Goal: Task Accomplishment & Management: Use online tool/utility

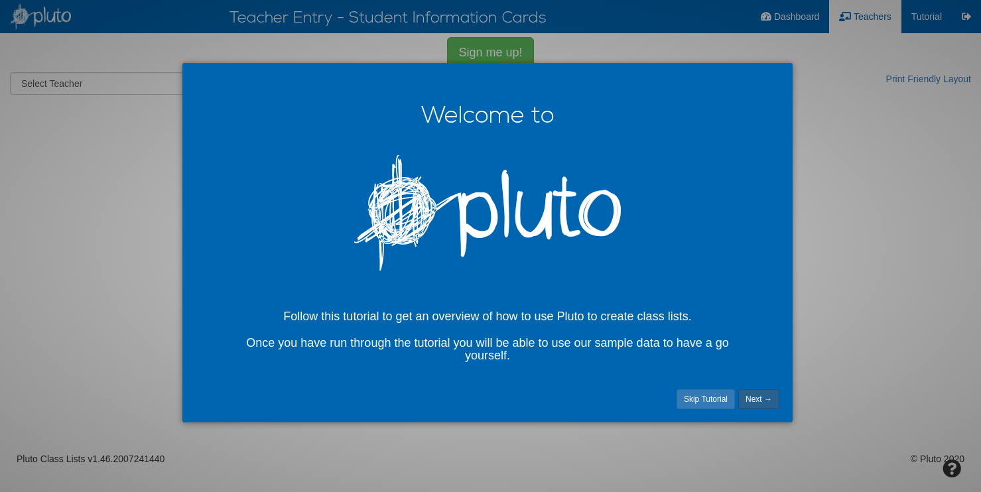
click at [763, 396] on link "Next →" at bounding box center [759, 400] width 41 height 20
select select "number:12353"
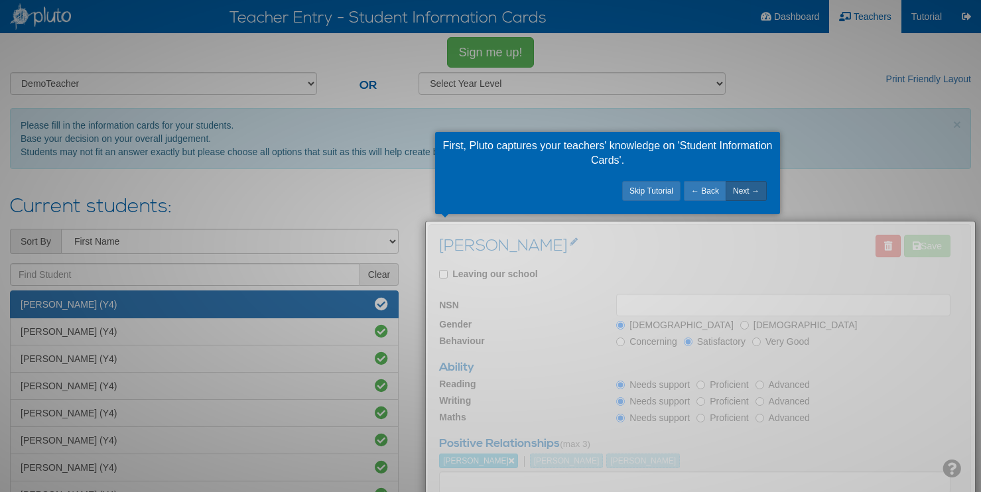
click at [743, 192] on link "Next →" at bounding box center [746, 191] width 41 height 20
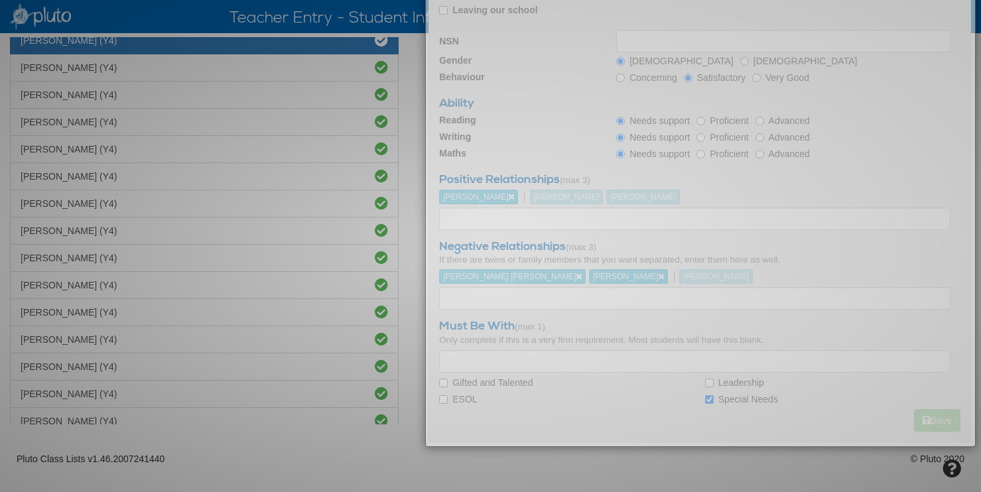
scroll to position [92, 0]
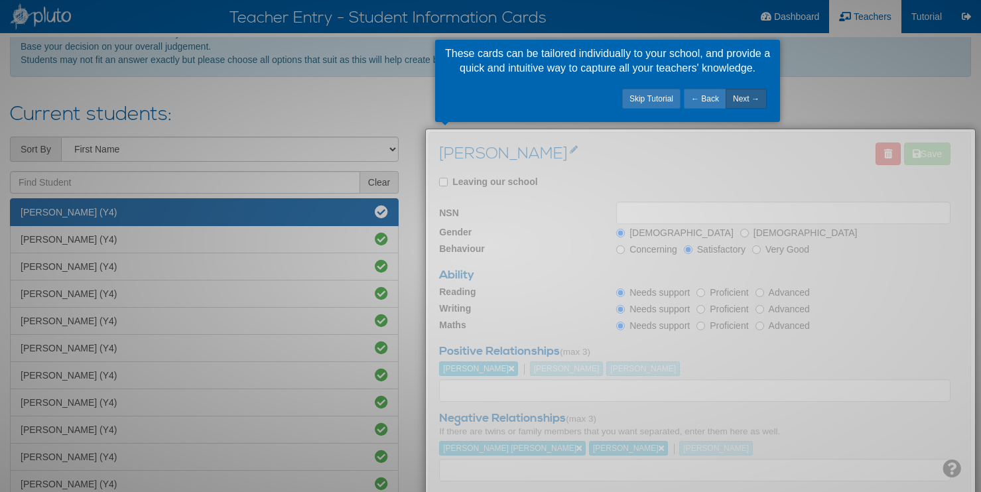
click at [747, 95] on link "Next →" at bounding box center [746, 99] width 41 height 20
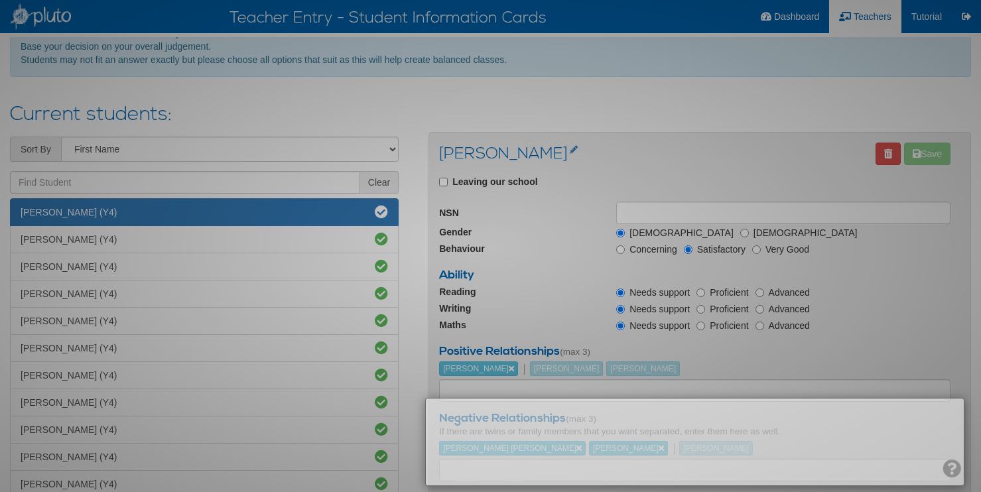
scroll to position [168, 0]
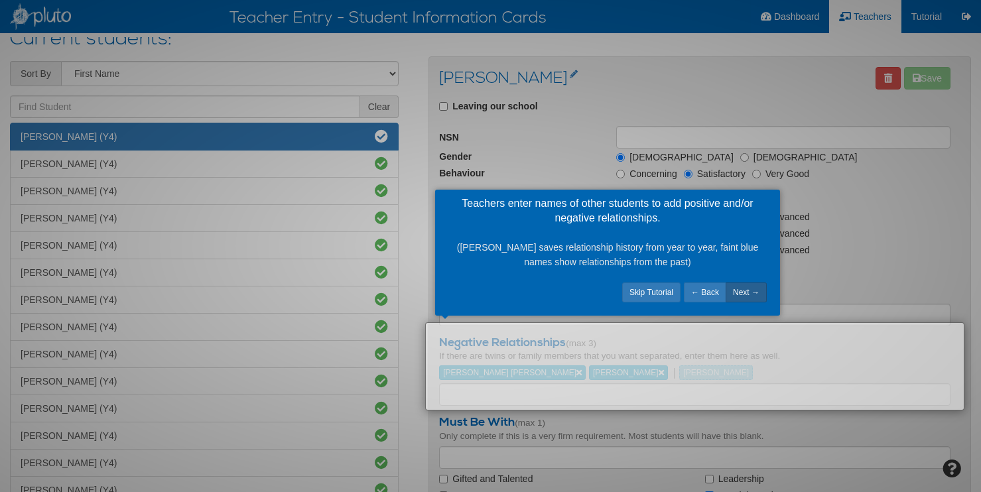
click at [744, 291] on link "Next →" at bounding box center [746, 293] width 41 height 20
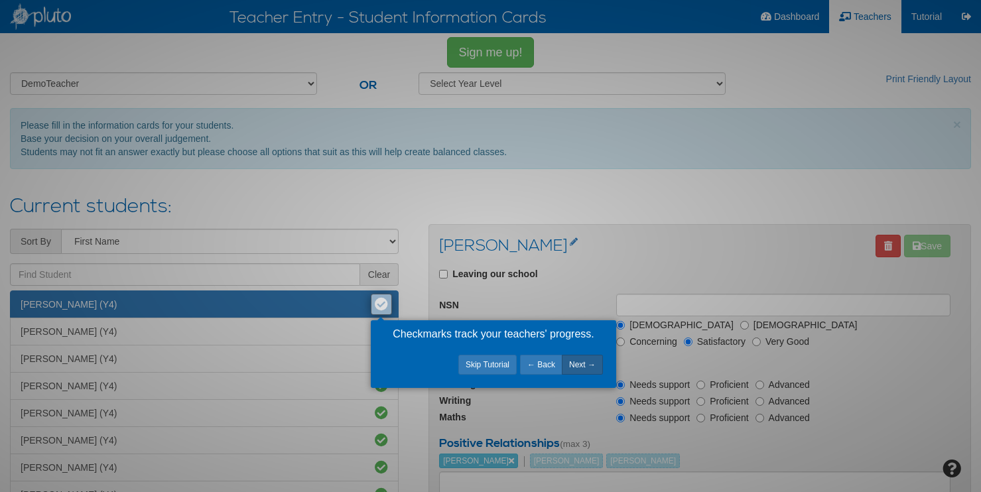
click at [593, 370] on link "Next →" at bounding box center [582, 365] width 41 height 20
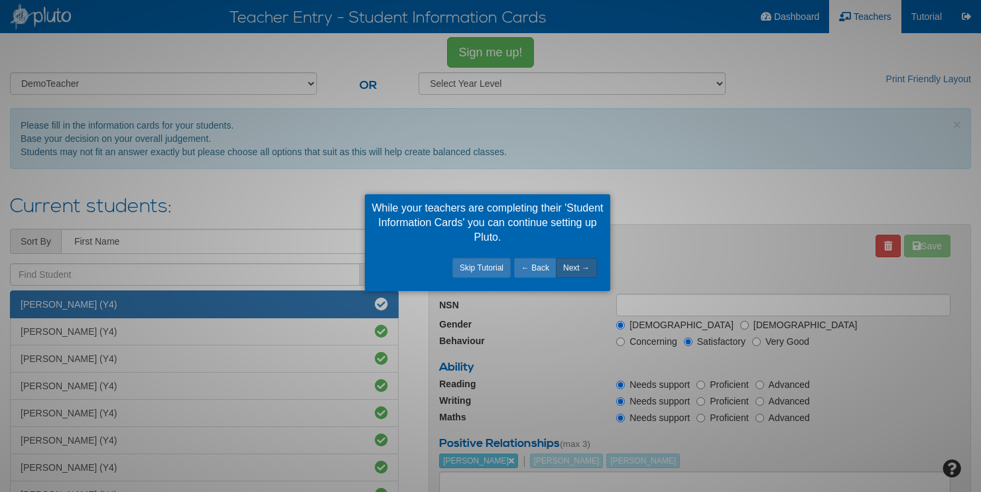
click at [585, 270] on link "Next →" at bounding box center [576, 268] width 41 height 20
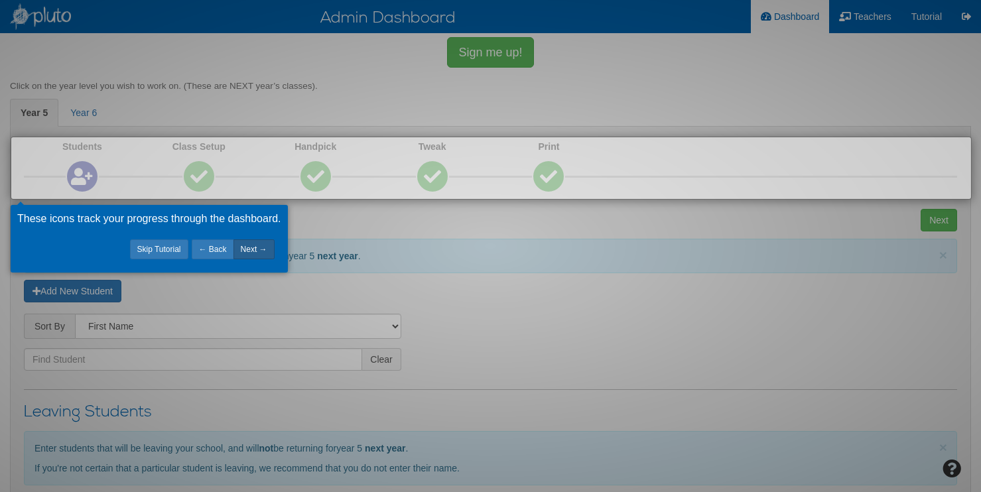
click at [256, 251] on link "Next →" at bounding box center [254, 250] width 41 height 20
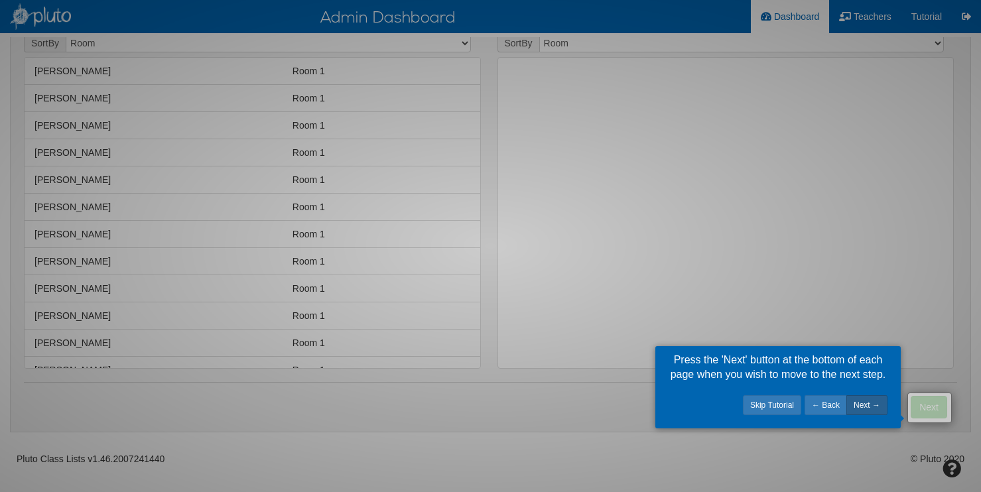
click at [869, 409] on link "Next →" at bounding box center [867, 406] width 41 height 20
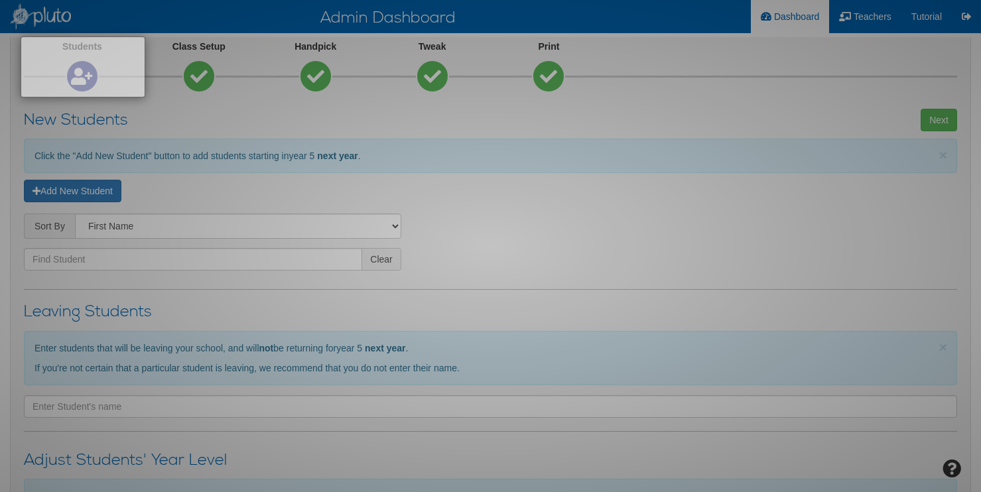
scroll to position [3, 0]
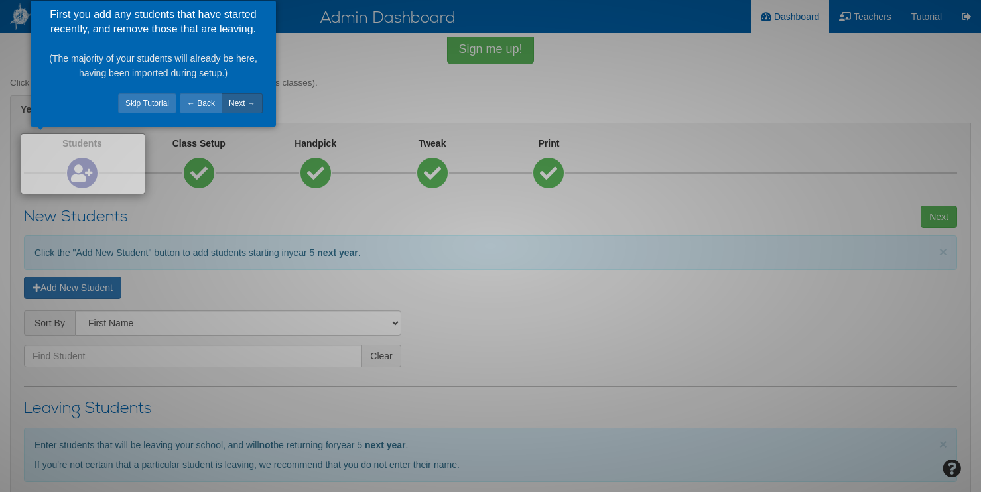
click at [249, 104] on link "Next →" at bounding box center [242, 104] width 41 height 20
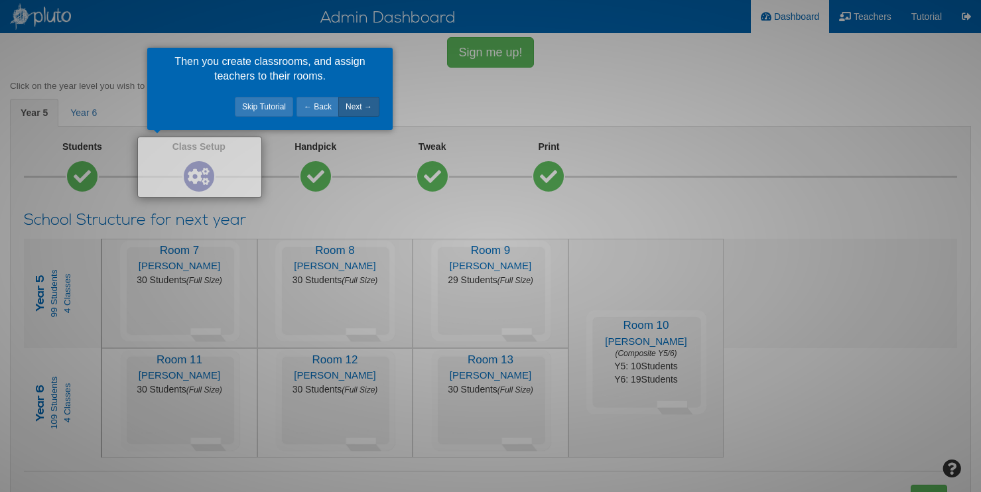
click at [366, 109] on link "Next →" at bounding box center [358, 107] width 41 height 20
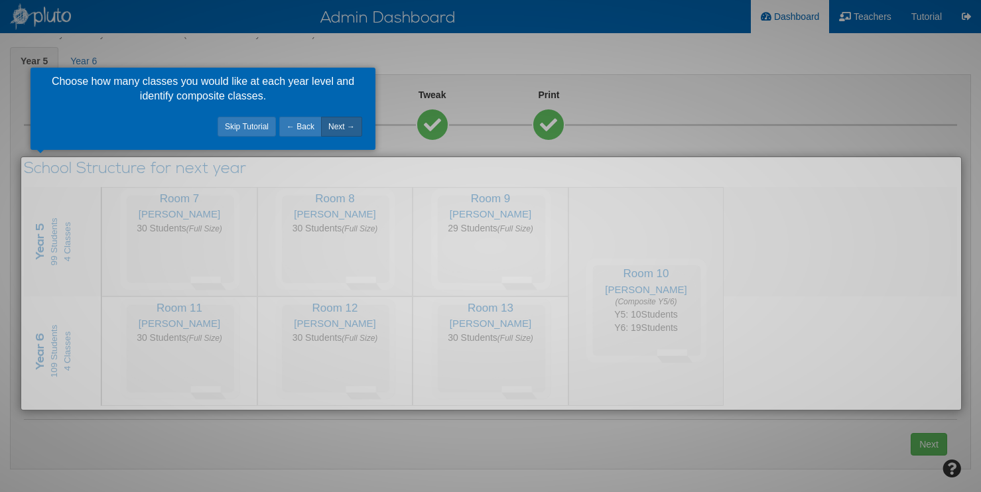
click at [342, 125] on link "Next →" at bounding box center [341, 127] width 41 height 20
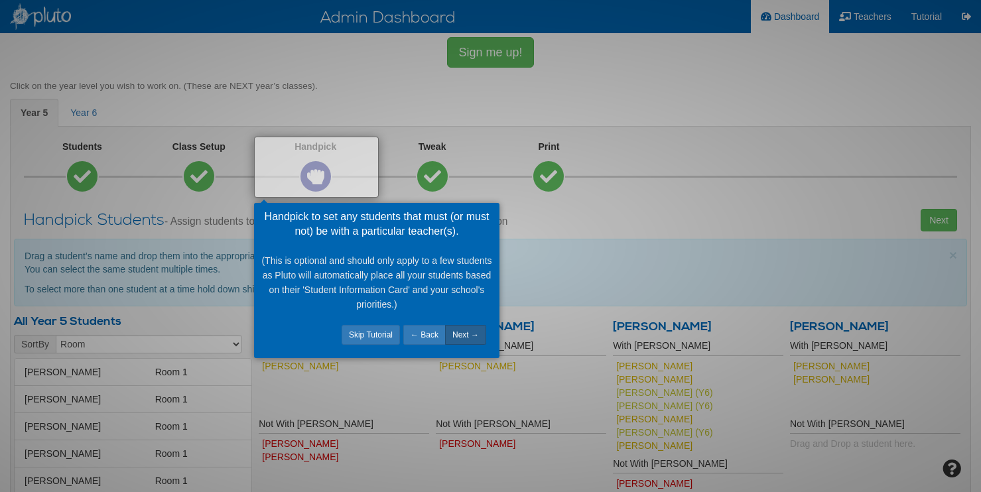
click at [476, 338] on link "Next →" at bounding box center [465, 335] width 41 height 20
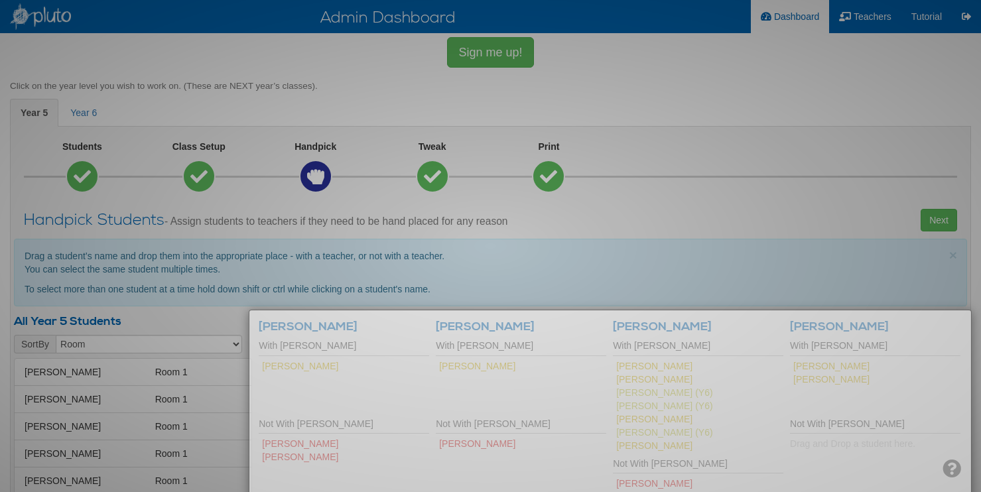
scroll to position [131, 0]
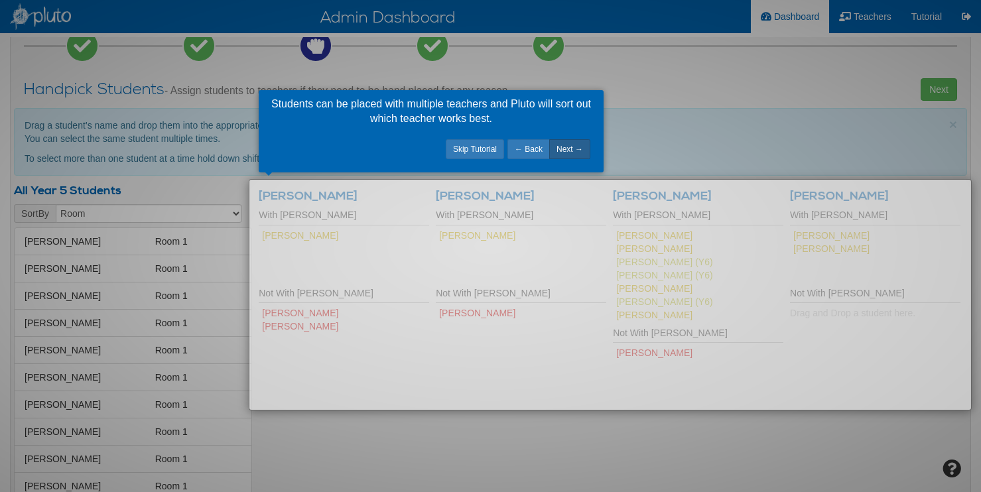
click at [572, 150] on link "Next →" at bounding box center [569, 149] width 41 height 20
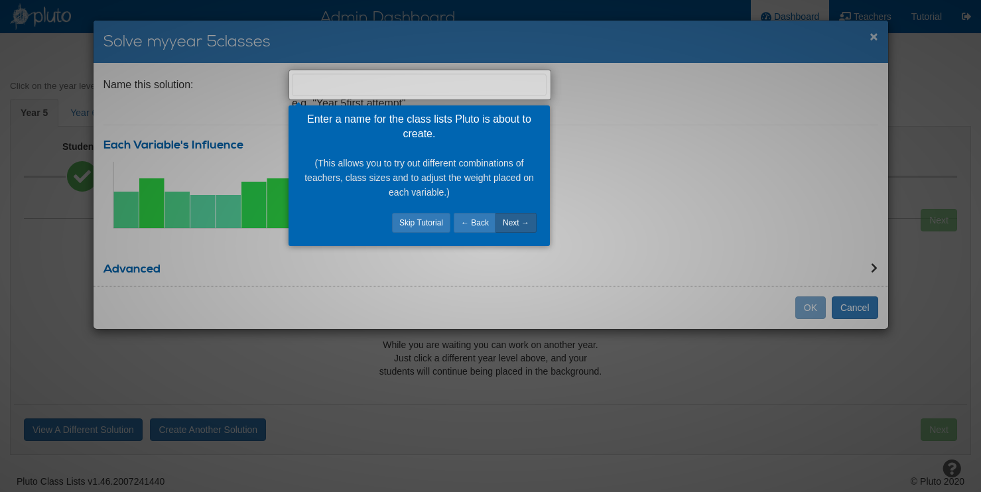
click at [519, 226] on link "Next →" at bounding box center [516, 223] width 41 height 20
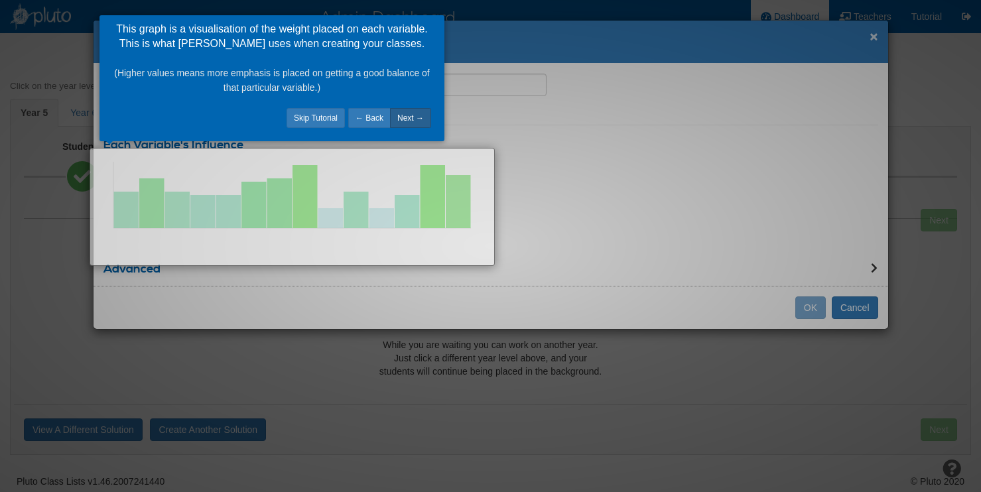
click at [423, 121] on link "Next →" at bounding box center [410, 118] width 41 height 20
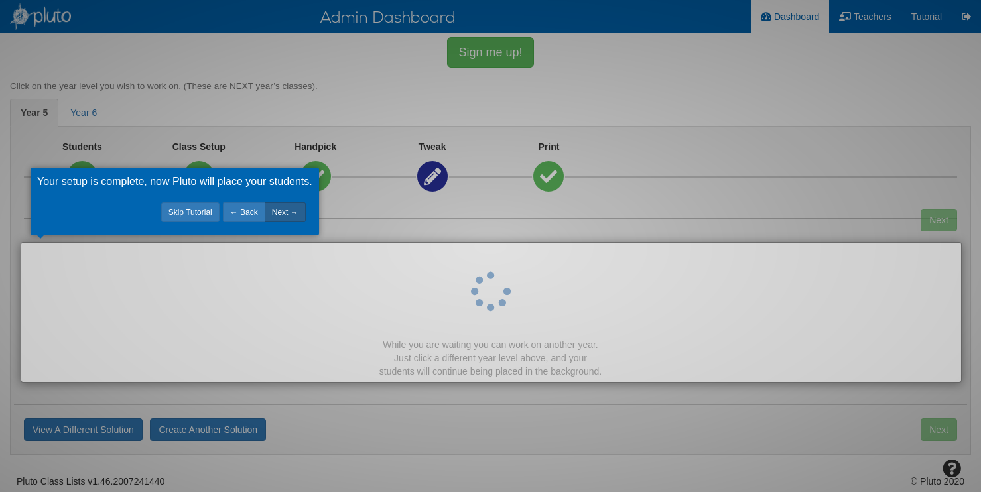
click at [293, 218] on link "Next →" at bounding box center [285, 212] width 41 height 20
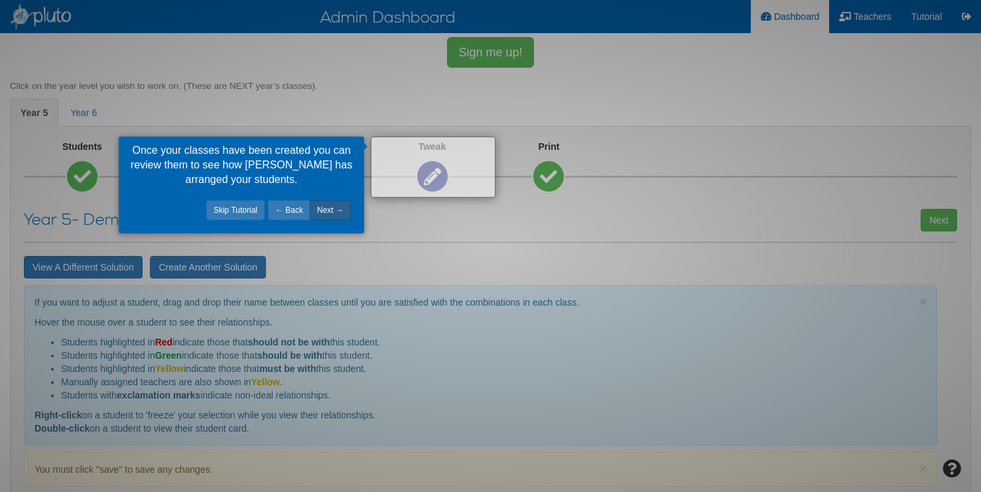
click at [334, 208] on link "Next →" at bounding box center [330, 210] width 41 height 20
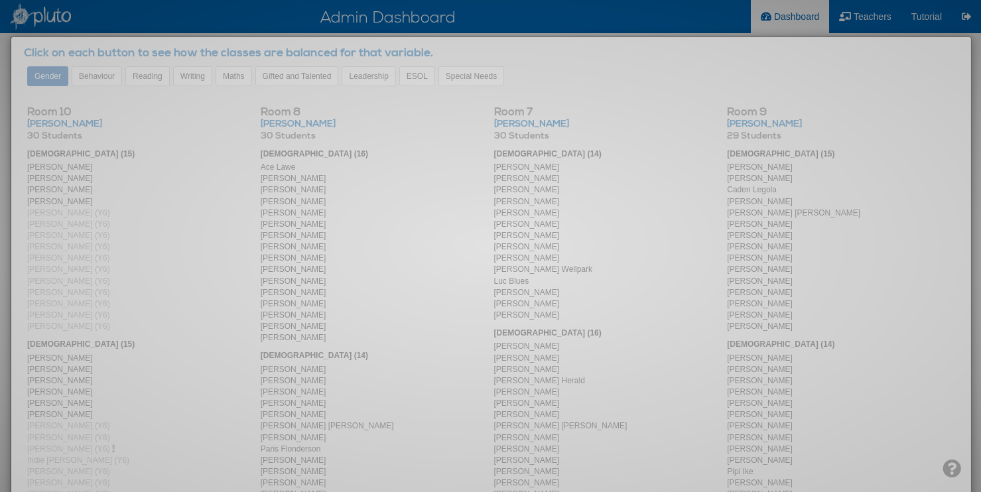
scroll to position [423, 0]
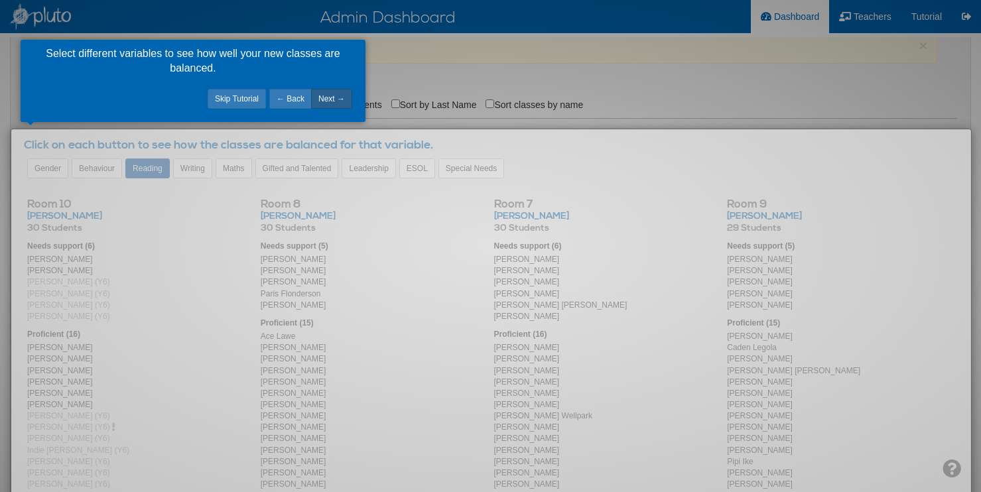
click at [335, 100] on link "Next →" at bounding box center [331, 99] width 41 height 20
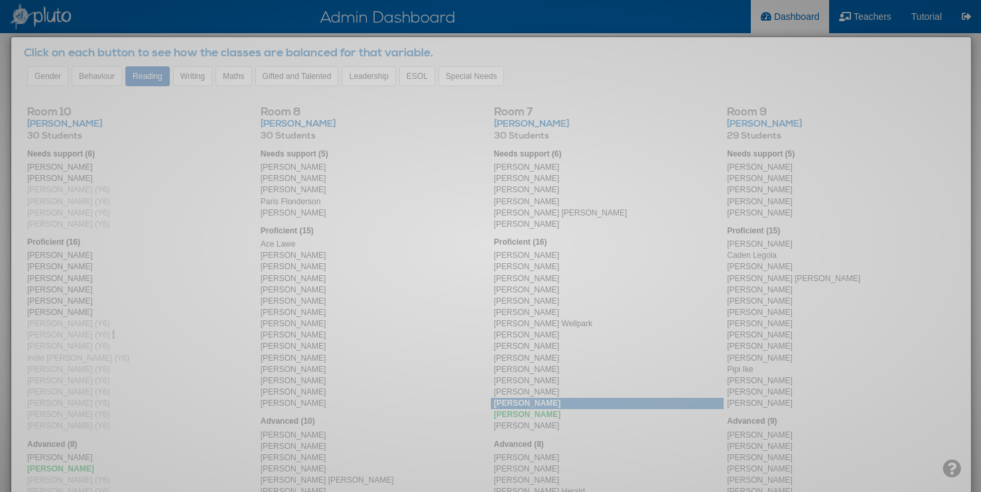
scroll to position [409, 0]
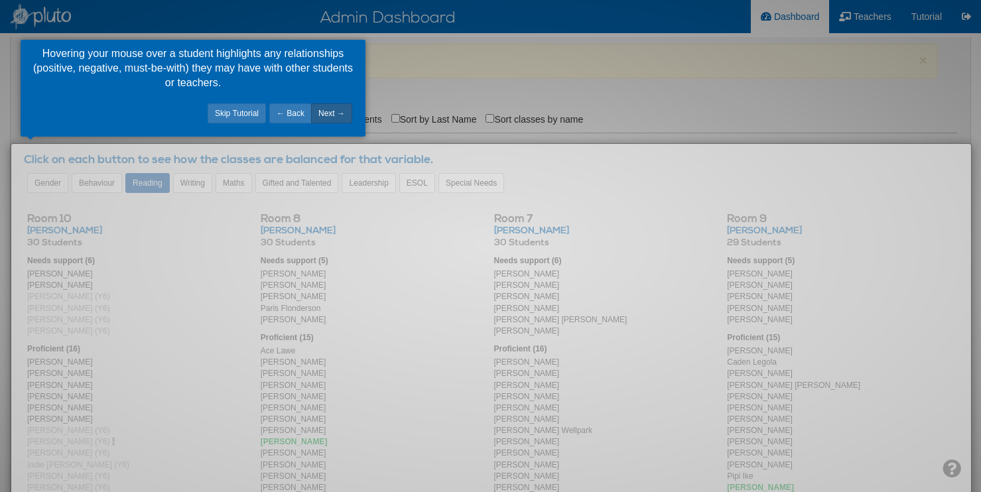
click at [337, 119] on link "Next →" at bounding box center [331, 114] width 41 height 20
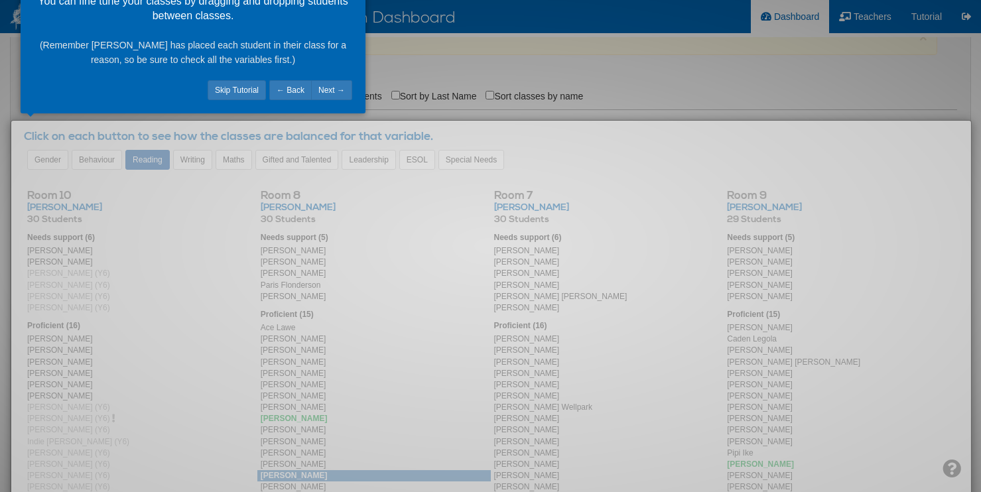
scroll to position [429, 0]
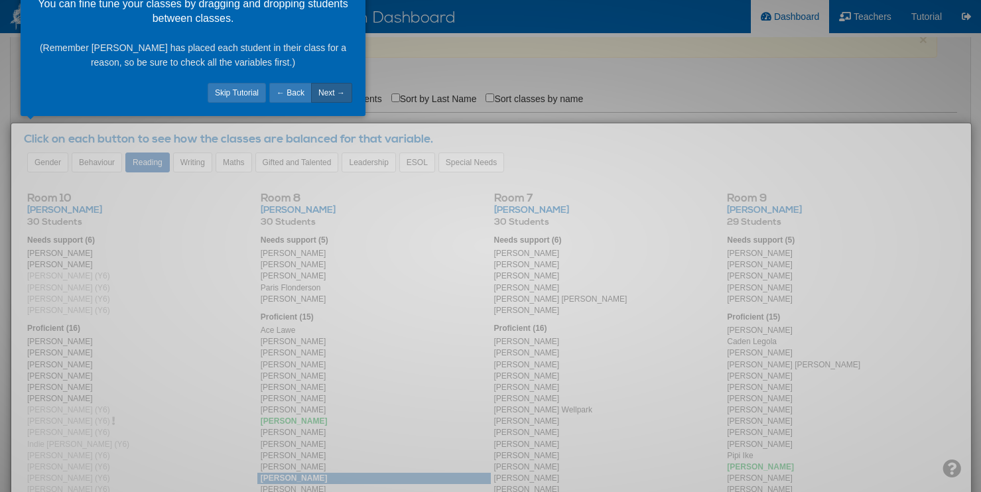
click at [331, 95] on link "Next →" at bounding box center [331, 93] width 41 height 20
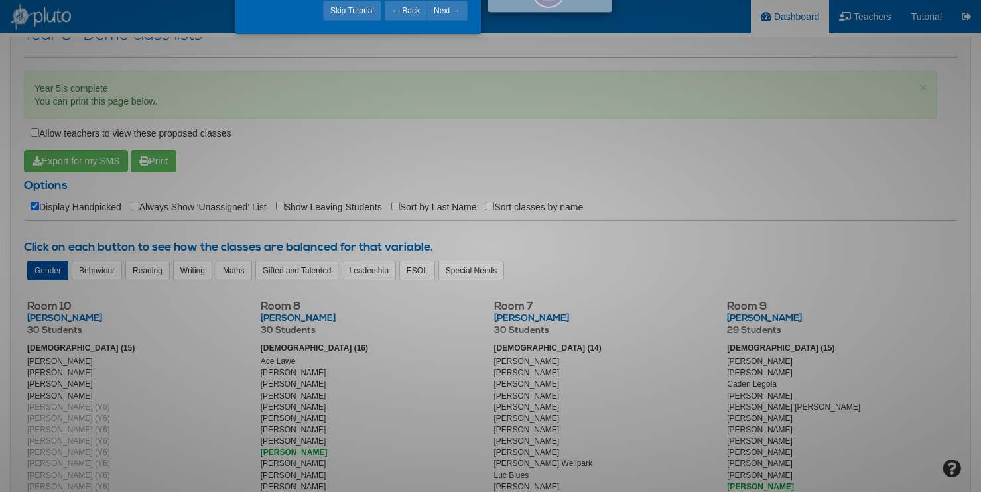
scroll to position [176, 0]
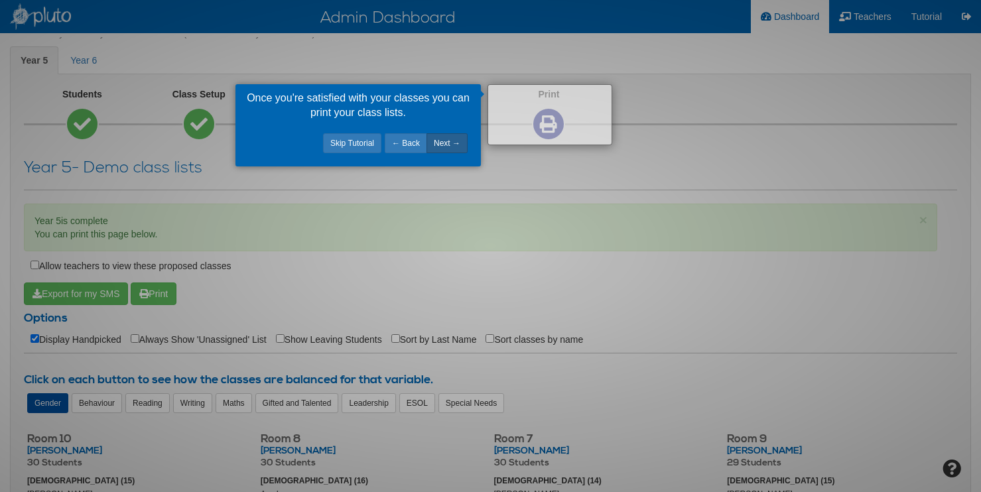
click at [446, 141] on link "Next →" at bounding box center [447, 143] width 41 height 20
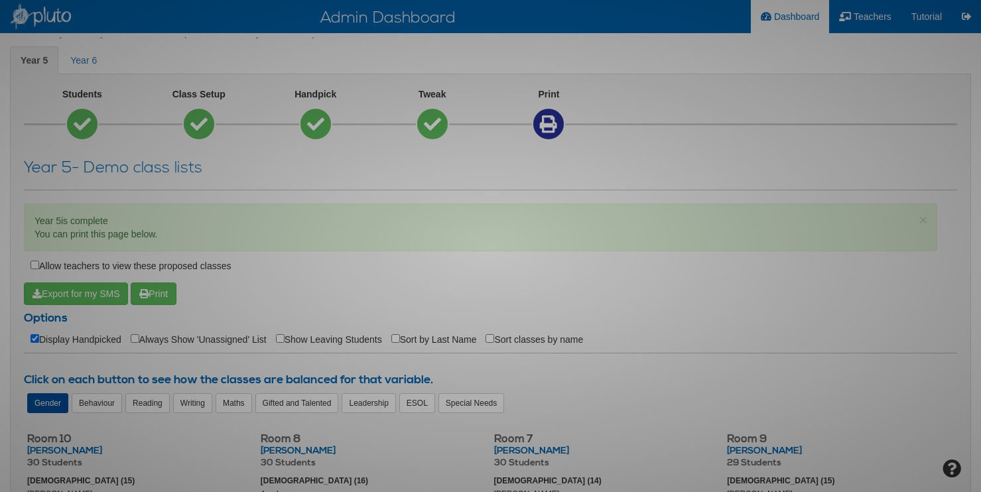
scroll to position [689, 0]
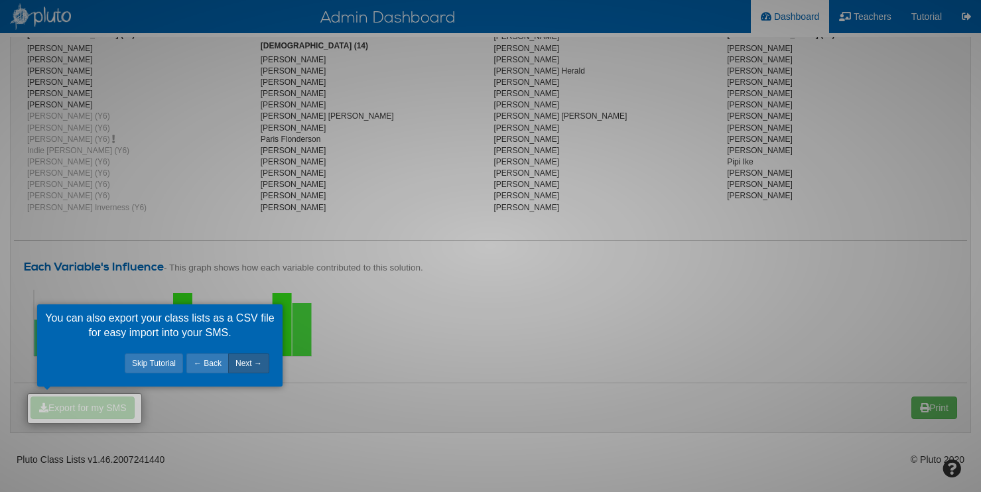
click at [253, 366] on link "Next →" at bounding box center [248, 364] width 41 height 20
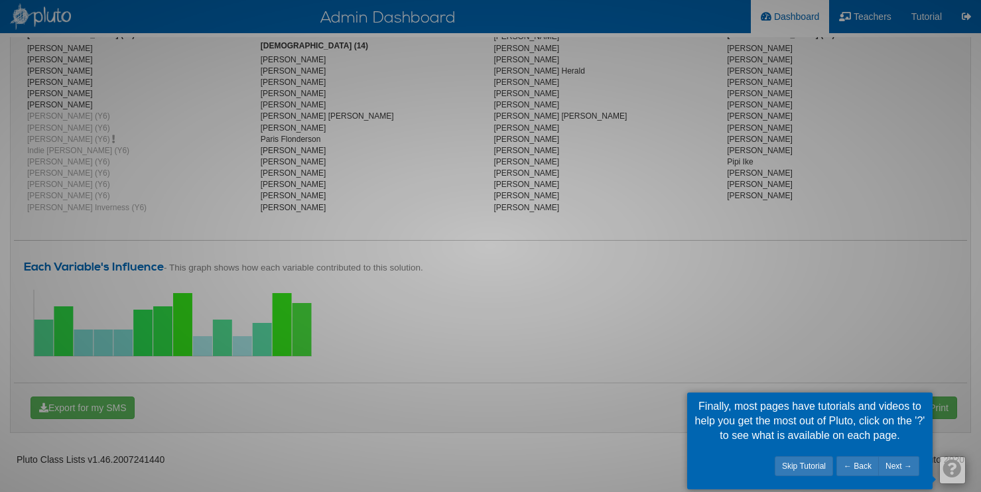
scroll to position [353, 0]
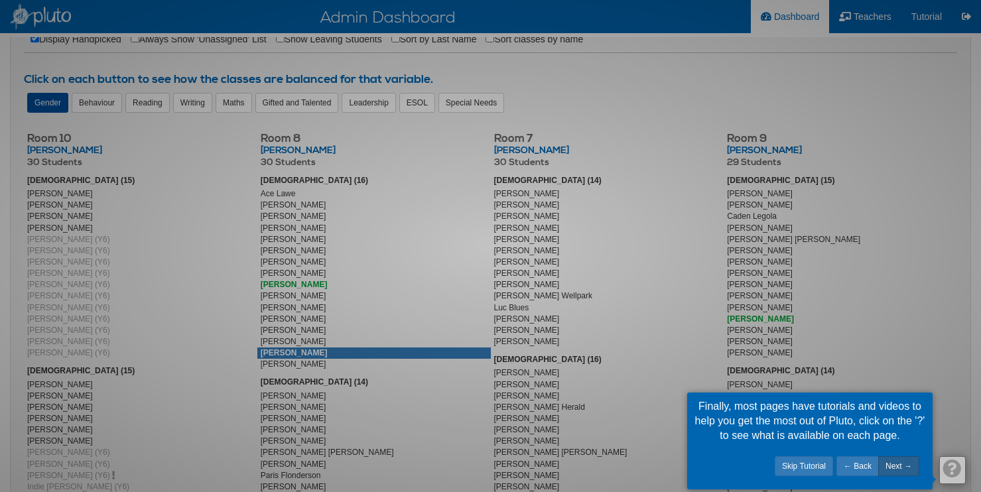
click at [898, 471] on link "Next →" at bounding box center [899, 467] width 41 height 20
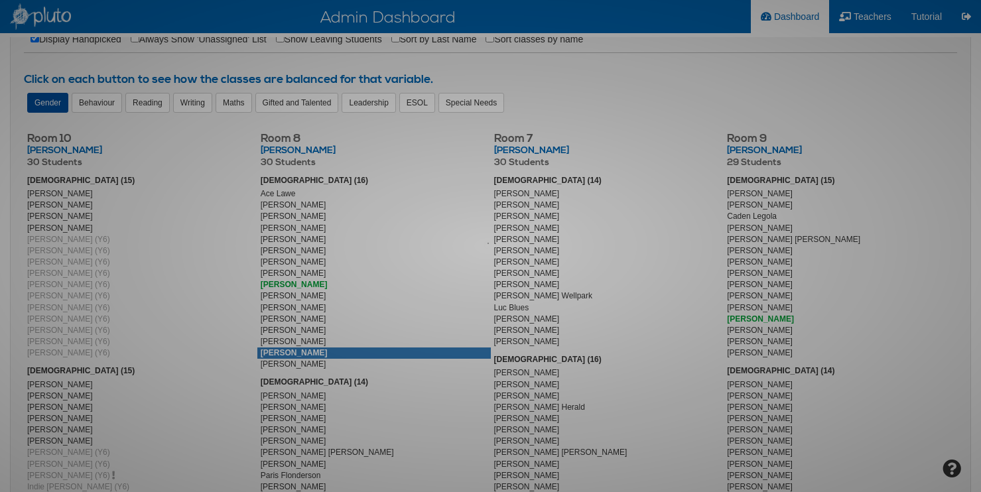
scroll to position [147, 0]
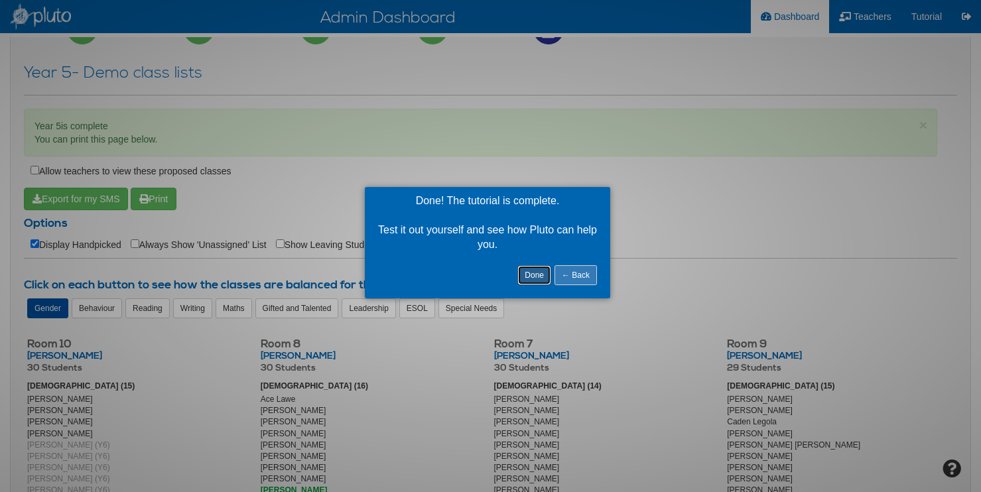
click at [541, 277] on link "Done" at bounding box center [535, 275] width 34 height 20
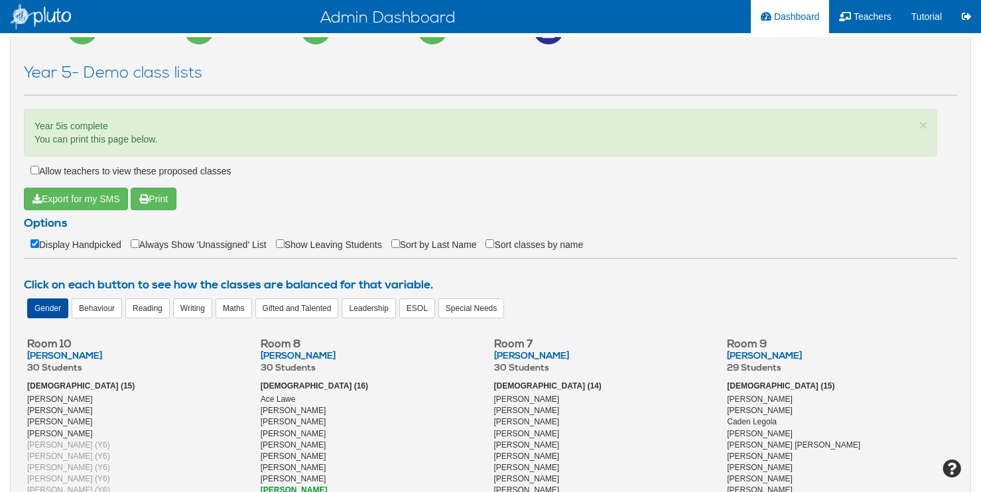
scroll to position [380, 0]
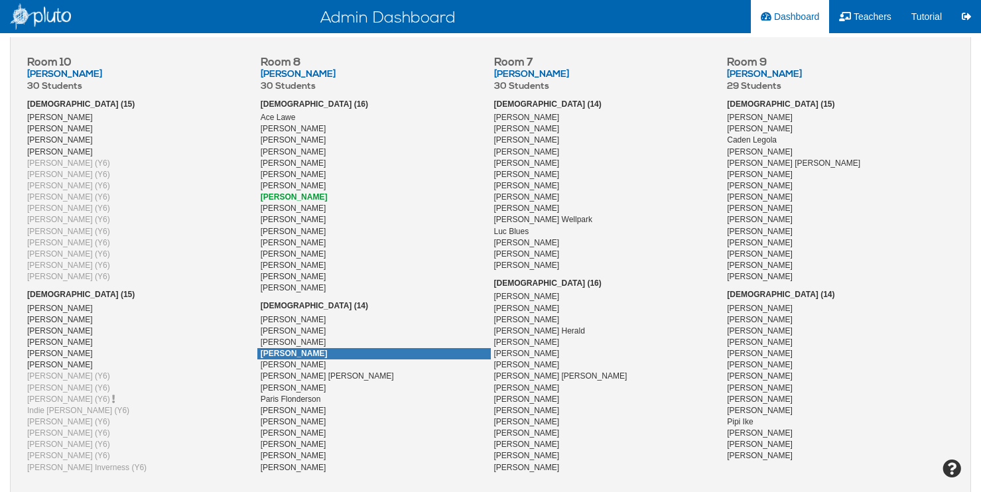
scroll to position [573, 0]
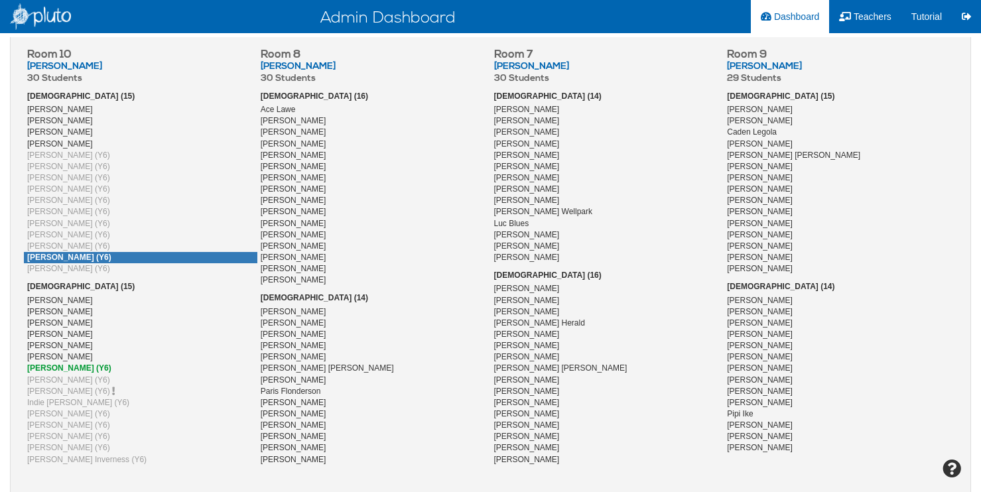
click at [158, 257] on div "[PERSON_NAME] (Y6)" at bounding box center [141, 257] width 234 height 11
click at [118, 277] on link "Freeze Student" at bounding box center [134, 275] width 105 height 17
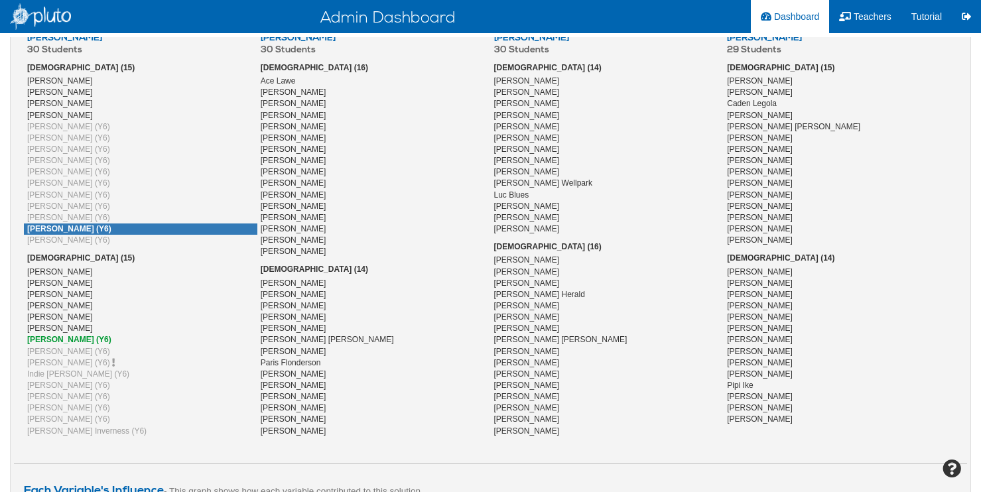
scroll to position [642, 0]
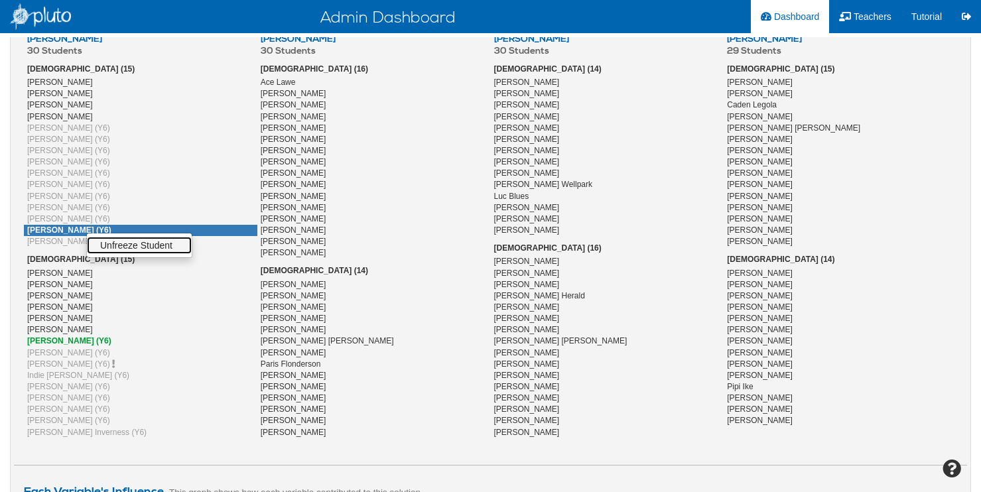
click at [108, 240] on link "Unfreeze Student" at bounding box center [139, 245] width 105 height 17
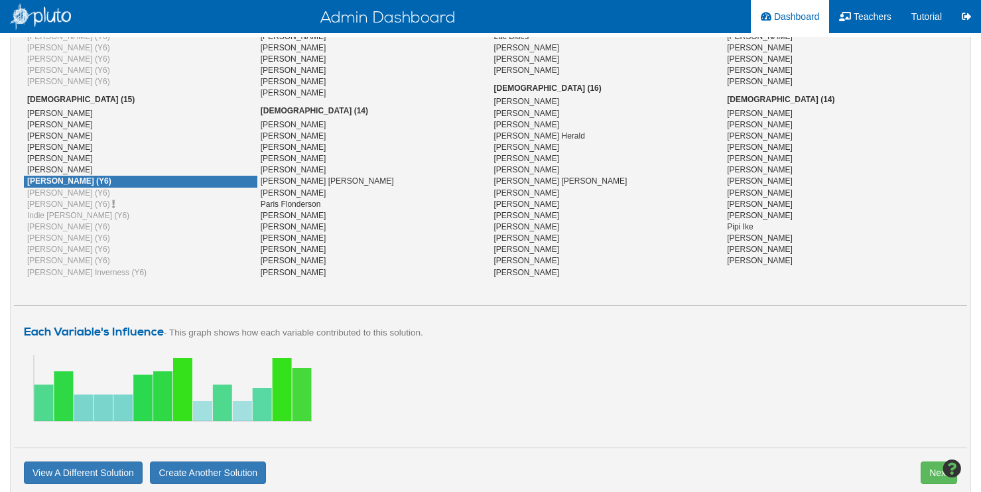
scroll to position [778, 0]
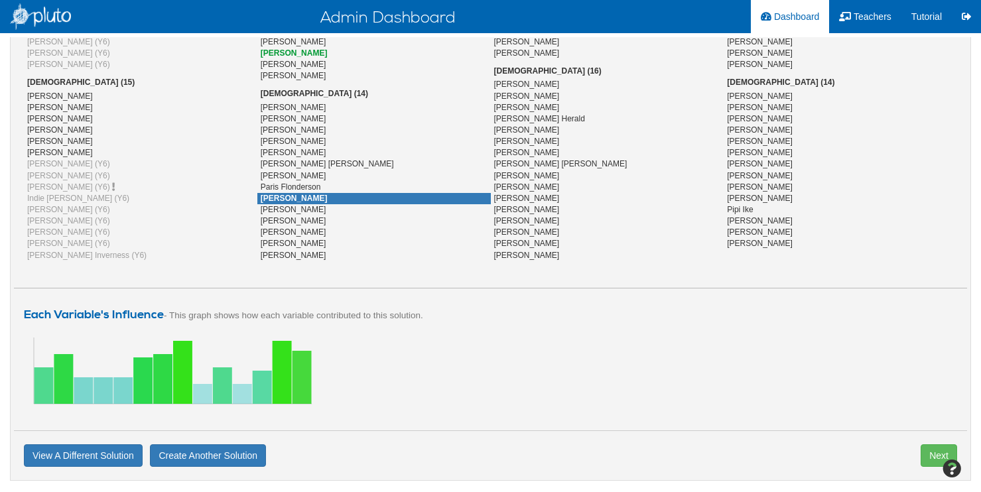
click at [289, 200] on span "[PERSON_NAME]" at bounding box center [294, 198] width 67 height 9
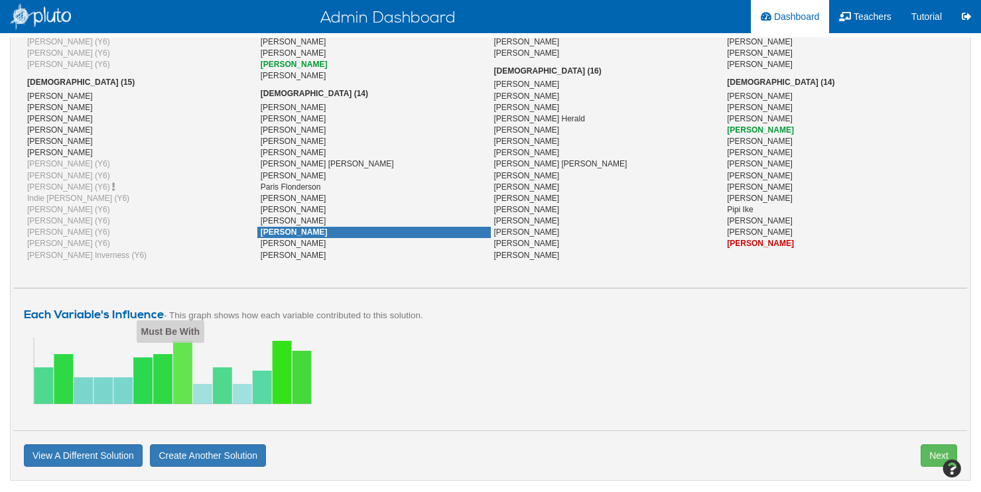
click at [182, 356] on line at bounding box center [182, 372] width 0 height 63
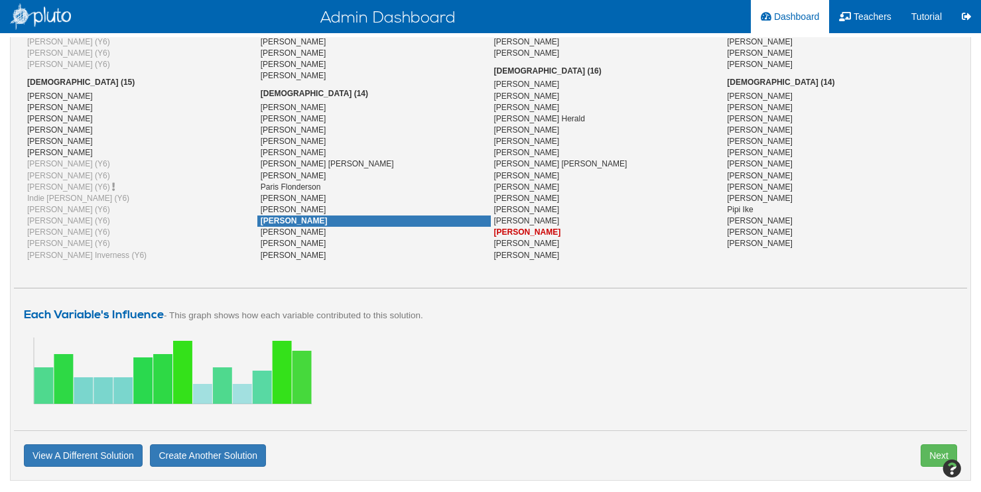
click at [295, 219] on span "[PERSON_NAME]" at bounding box center [294, 220] width 67 height 9
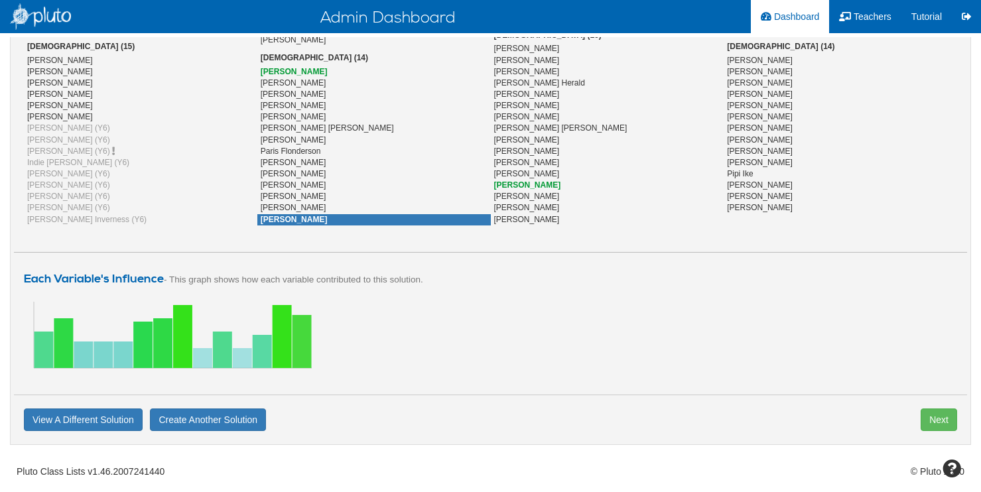
scroll to position [826, 0]
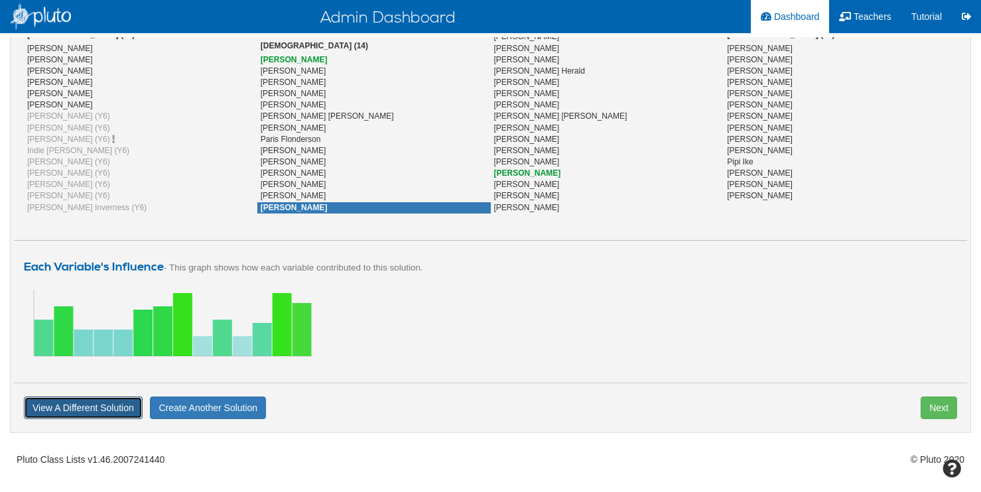
click at [113, 409] on button "View A Different Solution" at bounding box center [83, 408] width 119 height 23
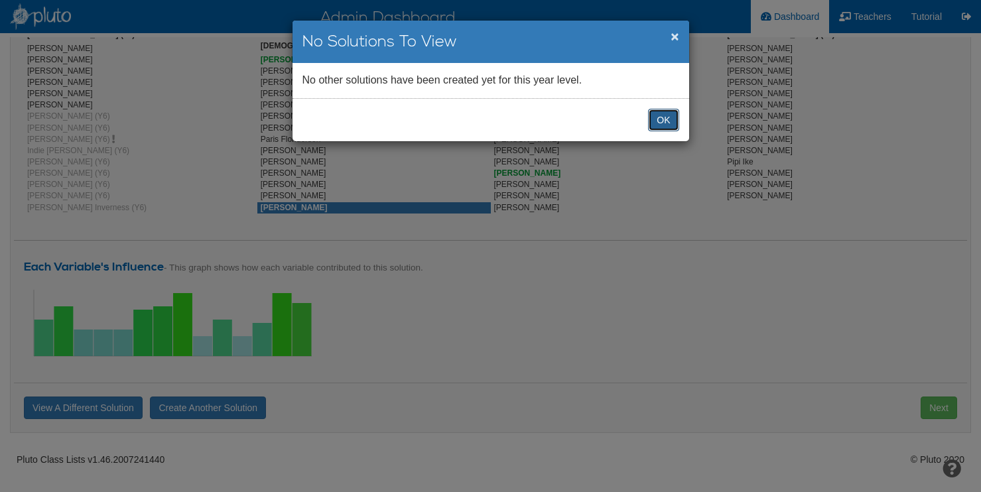
click at [658, 113] on button "OK" at bounding box center [663, 120] width 31 height 23
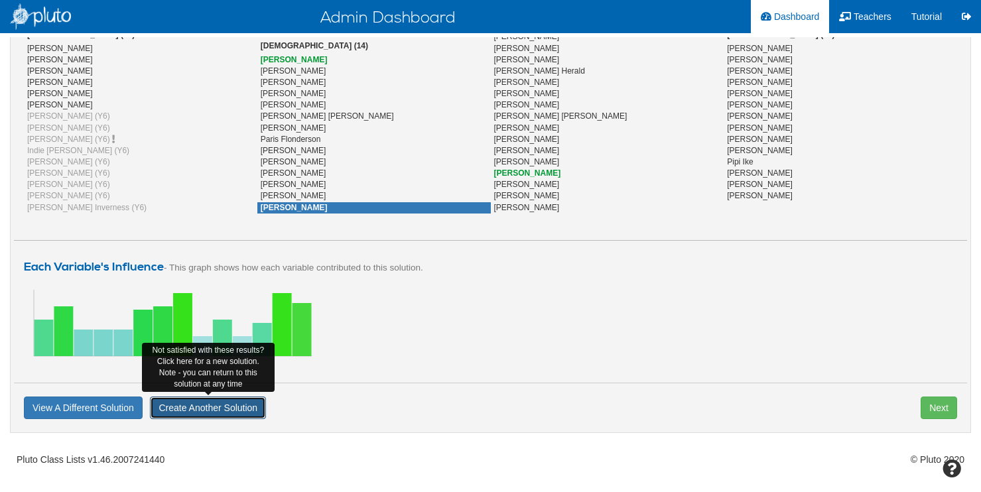
click at [214, 413] on button "Create Another Solution" at bounding box center [208, 408] width 116 height 23
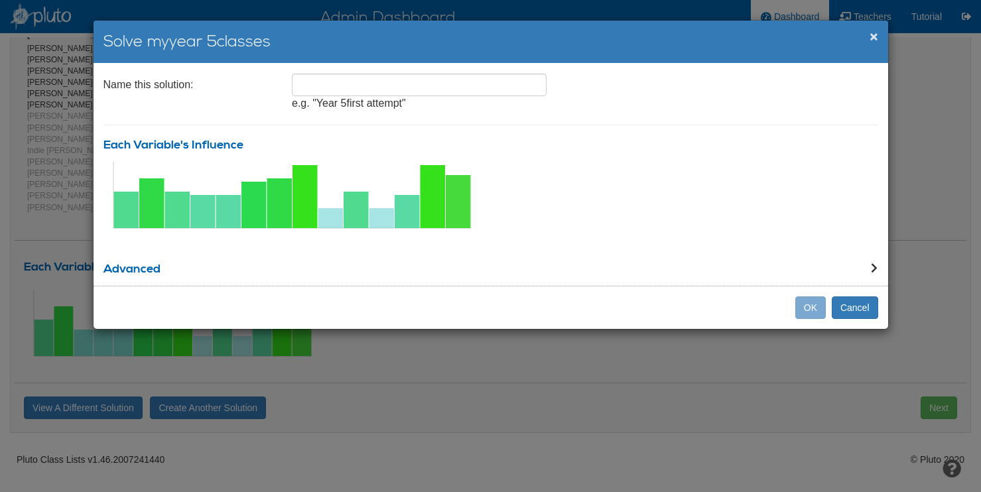
click at [153, 271] on h4 "Advanced" at bounding box center [425, 269] width 642 height 13
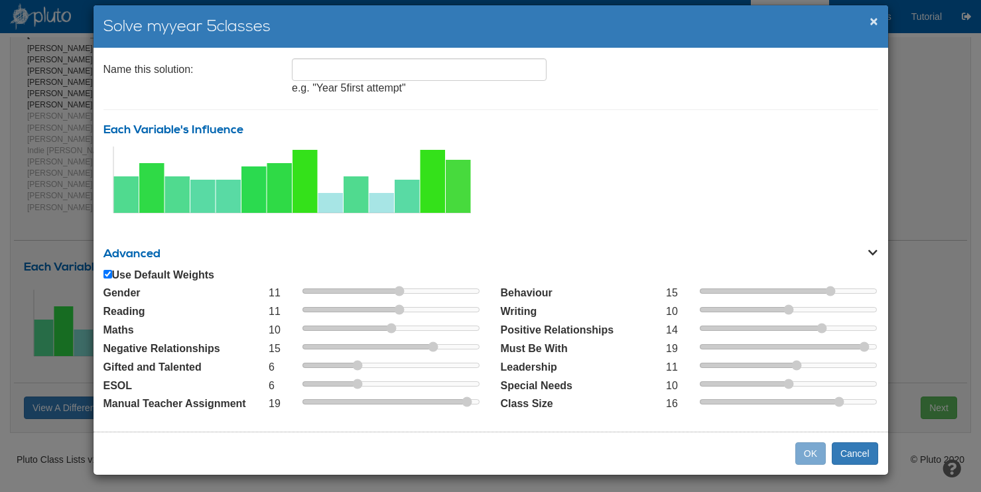
scroll to position [17, 0]
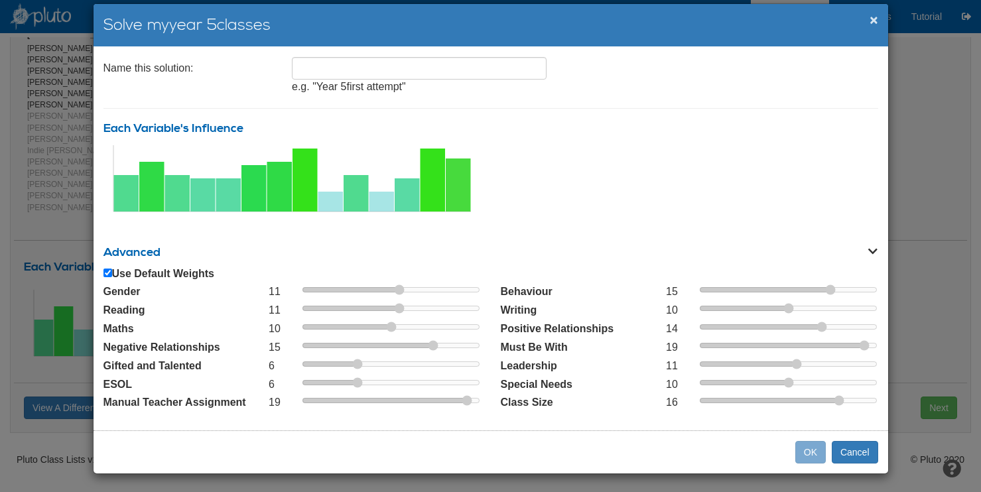
click at [810, 455] on div "OK Cancel" at bounding box center [491, 452] width 795 height 43
click at [871, 443] on button "Cancel" at bounding box center [855, 452] width 46 height 23
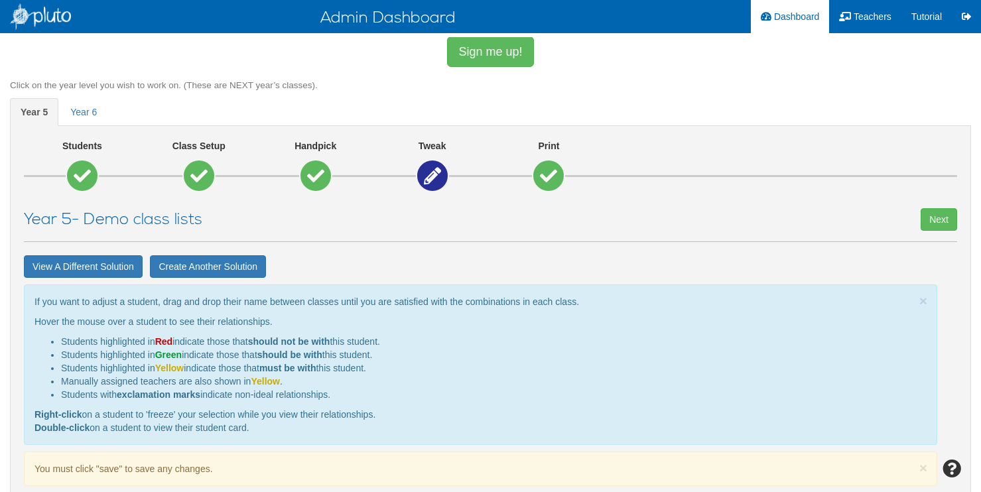
scroll to position [0, 0]
